Goal: Information Seeking & Learning: Learn about a topic

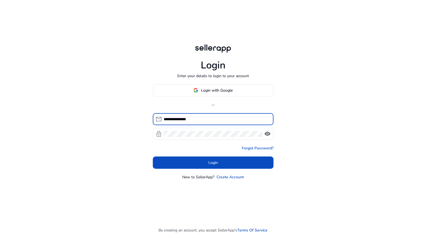
type input "**********"
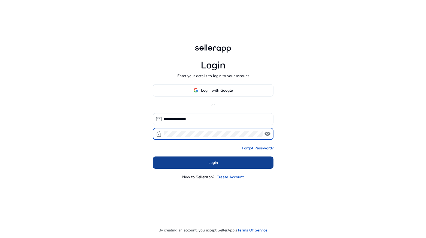
click at [224, 162] on span at bounding box center [213, 162] width 121 height 13
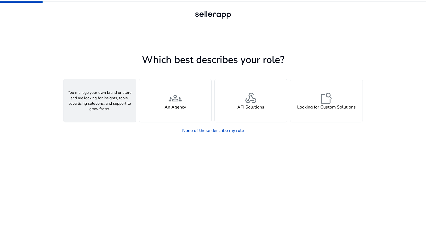
click at [105, 101] on span "person" at bounding box center [99, 98] width 13 height 13
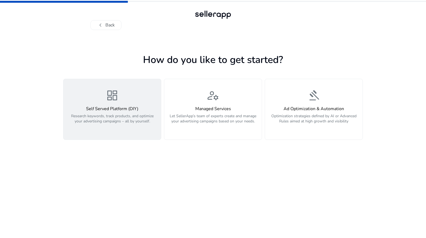
click at [108, 111] on h4 "Self Served Platform (DIY)" at bounding box center [112, 108] width 91 height 5
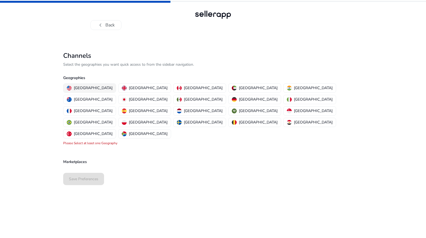
click at [84, 85] on p "[GEOGRAPHIC_DATA]" at bounding box center [93, 88] width 39 height 6
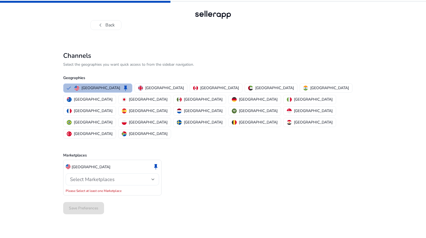
click at [113, 176] on div "Select Marketplaces" at bounding box center [112, 179] width 85 height 7
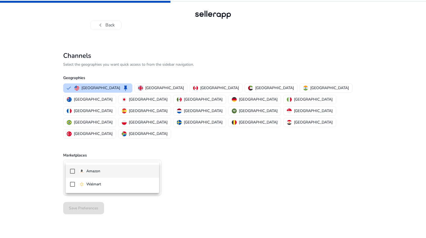
click at [110, 173] on span "Amazon" at bounding box center [116, 171] width 75 height 6
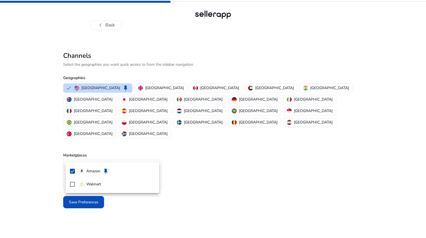
click at [215, 183] on div at bounding box center [213, 119] width 426 height 238
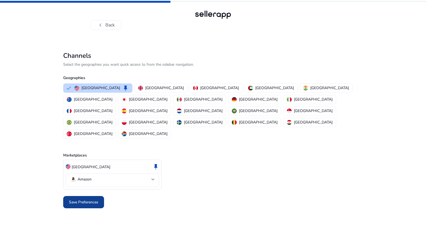
click at [82, 199] on span "Save Preferences" at bounding box center [83, 202] width 29 height 6
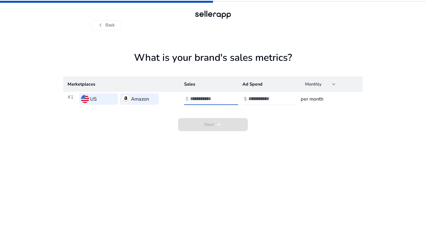
click at [215, 100] on input "number" at bounding box center [208, 99] width 37 height 6
click at [258, 102] on div at bounding box center [272, 99] width 49 height 12
type input "**"
click at [209, 98] on input "number" at bounding box center [208, 99] width 37 height 6
type input "****"
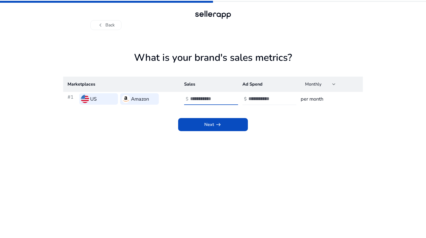
click at [254, 99] on input "**" at bounding box center [266, 99] width 37 height 6
type input "***"
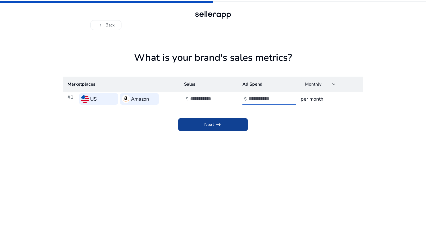
click at [223, 123] on span at bounding box center [213, 124] width 70 height 13
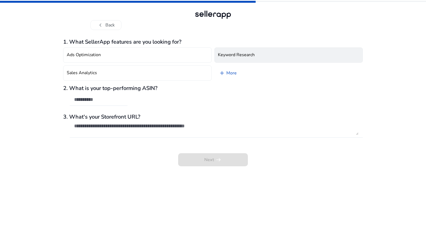
click at [236, 54] on h4 "Keyword Research" at bounding box center [236, 54] width 37 height 5
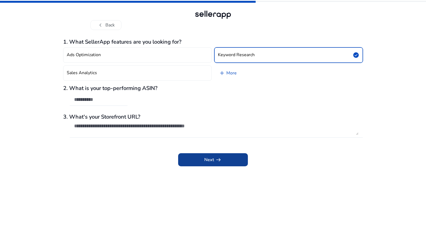
click at [214, 163] on span at bounding box center [213, 159] width 70 height 13
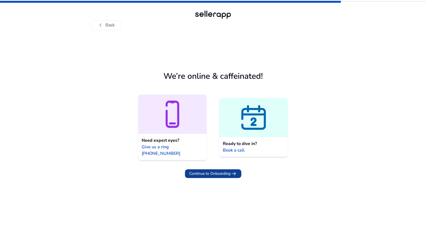
click at [230, 170] on span "arrow_right_alt" at bounding box center [233, 173] width 7 height 7
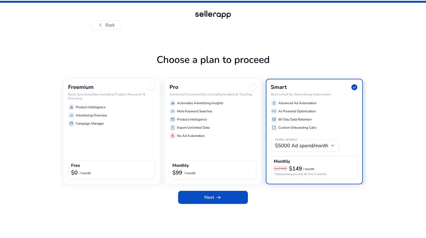
click at [108, 152] on div "Freemium Basic functionalities including Product Research & Overview equalizer …" at bounding box center [111, 131] width 97 height 105
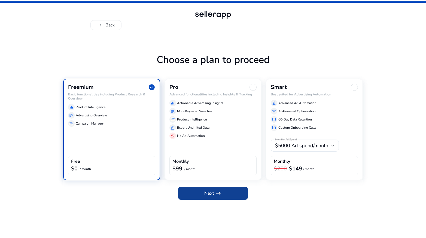
click at [191, 193] on span at bounding box center [213, 193] width 70 height 13
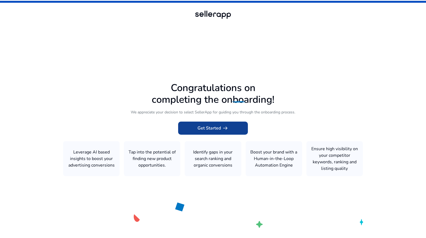
click at [216, 127] on span "Get Started arrow_right_alt" at bounding box center [212, 128] width 31 height 7
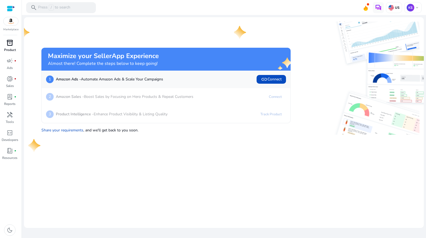
click at [9, 48] on p "Product" at bounding box center [10, 49] width 12 height 5
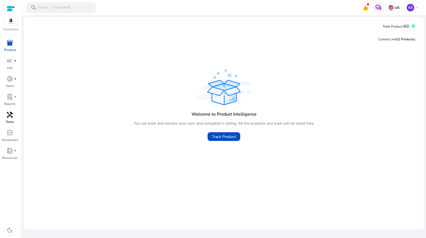
click at [12, 120] on p "Tools" at bounding box center [10, 121] width 8 height 5
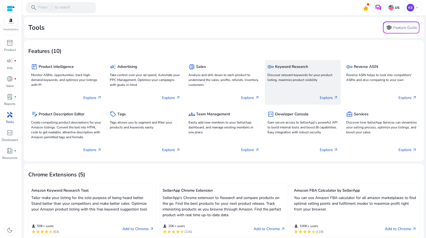
click at [289, 76] on p "Discover relevant keywords for your product listing, maximize product visibility" at bounding box center [302, 77] width 71 height 10
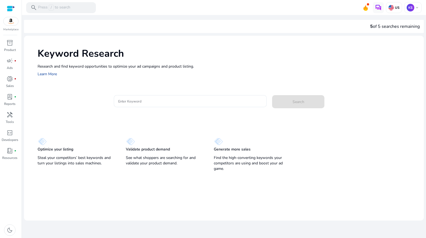
click at [51, 73] on link "Learn More" at bounding box center [47, 73] width 19 height 5
click at [144, 101] on input "Enter Keyword" at bounding box center [190, 101] width 144 height 6
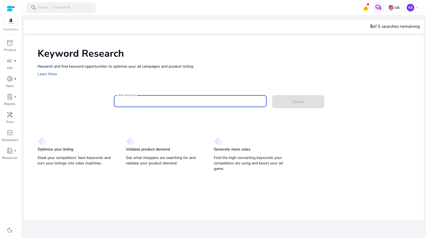
paste input "**********"
type input "**********"
click at [291, 103] on span at bounding box center [298, 101] width 52 height 13
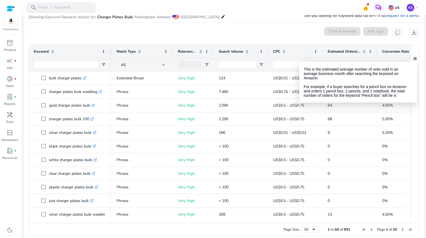
scroll to position [0, 43]
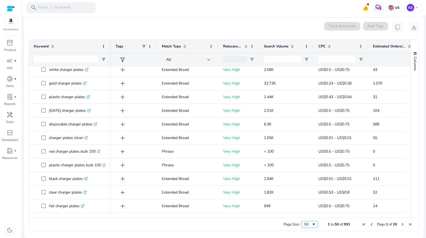
click at [312, 223] on span "Page Size" at bounding box center [314, 224] width 4 height 4
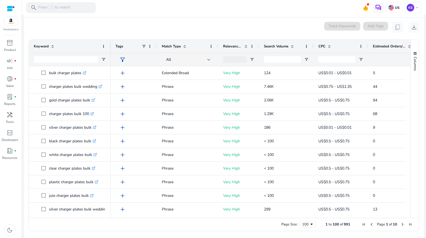
click at [282, 46] on span "Search Volume" at bounding box center [276, 46] width 25 height 5
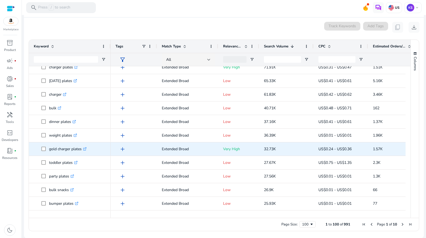
scroll to position [33, 0]
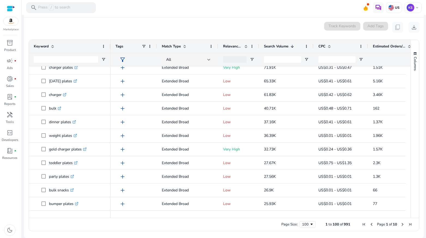
click at [246, 46] on span at bounding box center [246, 46] width 4 height 4
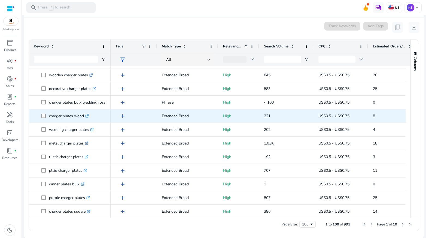
scroll to position [0, 0]
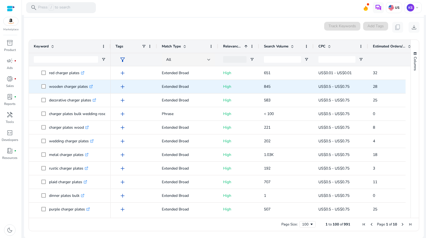
click at [92, 86] on icon ".st0{fill:#2c8af8}" at bounding box center [91, 87] width 4 height 4
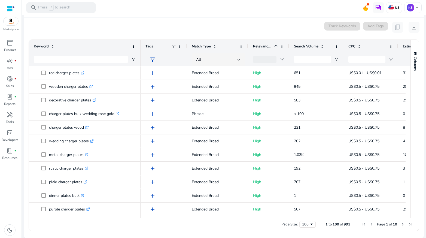
drag, startPoint x: 109, startPoint y: 45, endPoint x: 128, endPoint y: 59, distance: 22.8
click at [139, 50] on div at bounding box center [140, 46] width 2 height 13
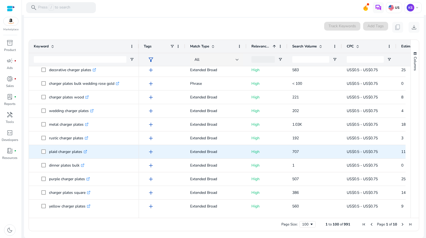
scroll to position [35, 0]
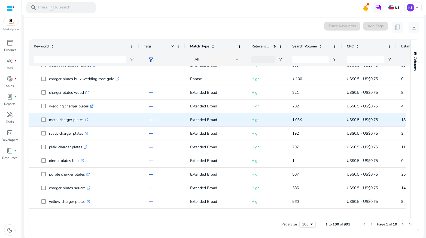
click at [88, 119] on icon at bounding box center [87, 119] width 2 height 2
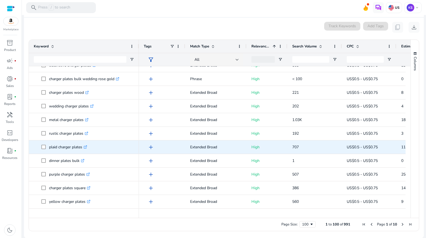
click at [87, 146] on icon ".st0{fill:#2c8af8}" at bounding box center [86, 147] width 4 height 4
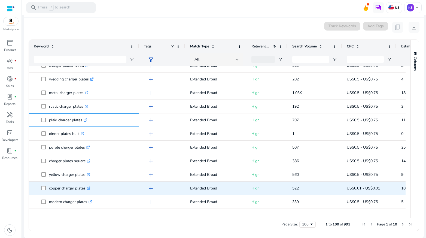
scroll to position [62, 0]
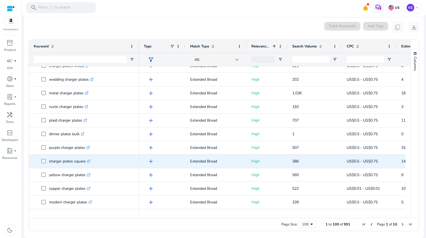
click at [90, 161] on icon ".st0{fill:#2c8af8}" at bounding box center [89, 161] width 4 height 4
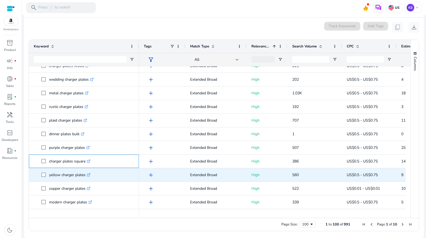
scroll to position [75, 0]
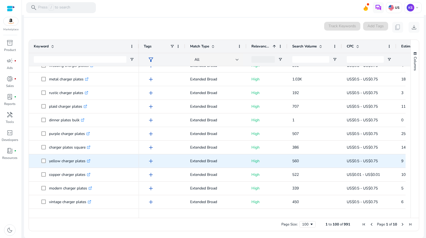
click at [89, 160] on icon at bounding box center [88, 161] width 3 height 3
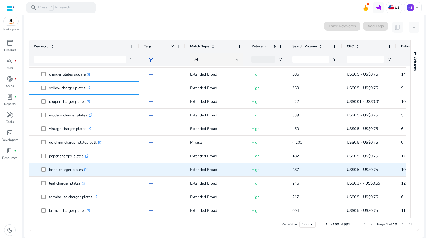
scroll to position [149, 0]
click at [119, 167] on span "boho charger plates .st0{fill:#2c8af8}" at bounding box center [87, 169] width 93 height 11
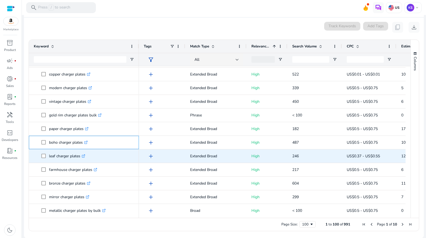
scroll to position [178, 0]
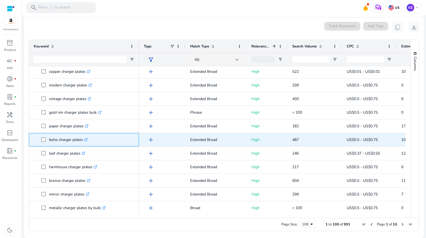
click at [87, 140] on icon at bounding box center [85, 139] width 3 height 3
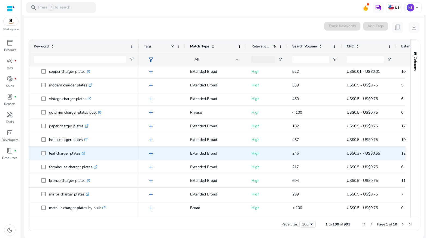
click at [83, 153] on icon at bounding box center [83, 153] width 3 height 3
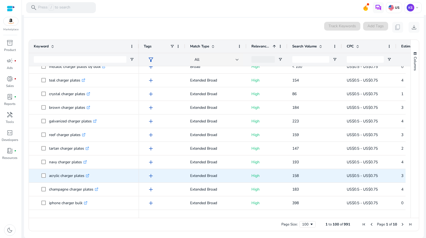
scroll to position [339, 0]
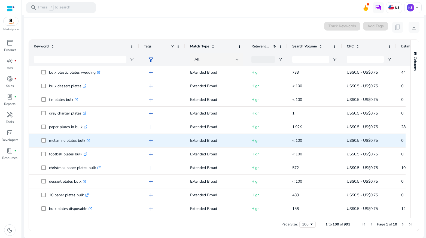
click at [90, 140] on icon ".st0{fill:#2c8af8}" at bounding box center [89, 141] width 4 height 4
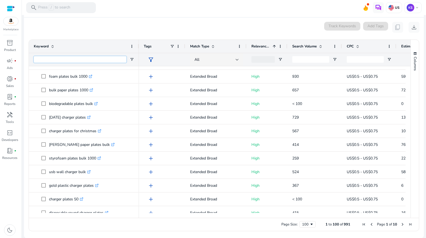
click at [89, 59] on input "Keyword Filter Input" at bounding box center [80, 59] width 93 height 7
type input "*******"
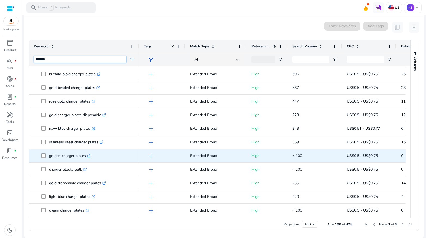
scroll to position [493, 0]
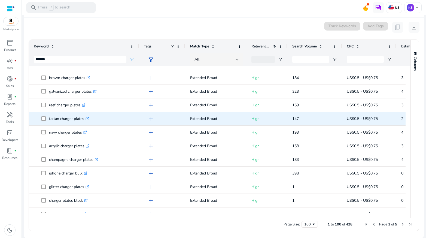
click at [88, 117] on icon at bounding box center [87, 118] width 3 height 3
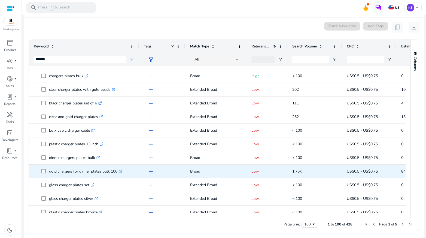
click at [122, 170] on icon ".st0{fill:#2c8af8}" at bounding box center [121, 171] width 4 height 4
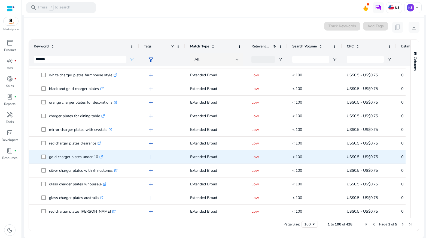
scroll to position [1052, 0]
